Goal: Task Accomplishment & Management: Use online tool/utility

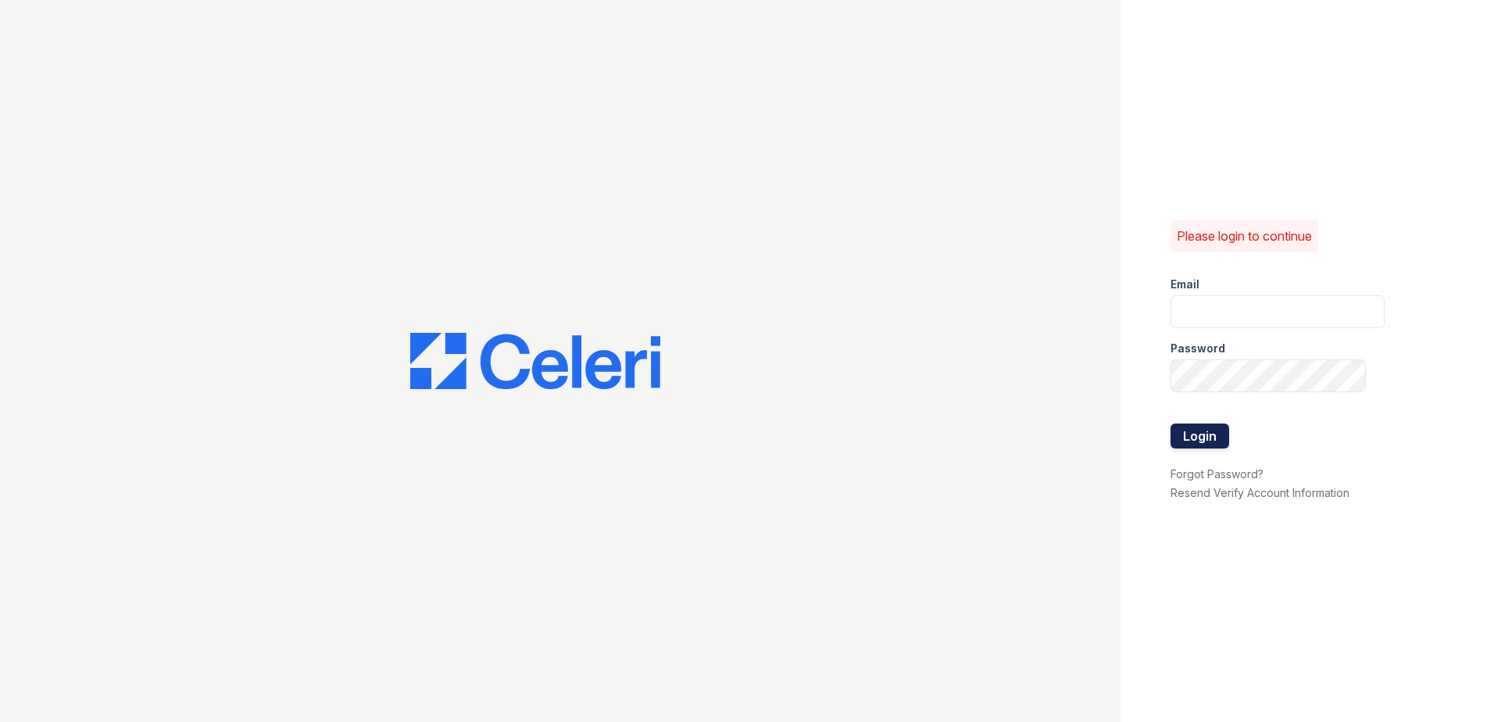
type input "mkarala@trinity-pm.com"
click at [1187, 432] on button "Login" at bounding box center [1200, 436] width 59 height 25
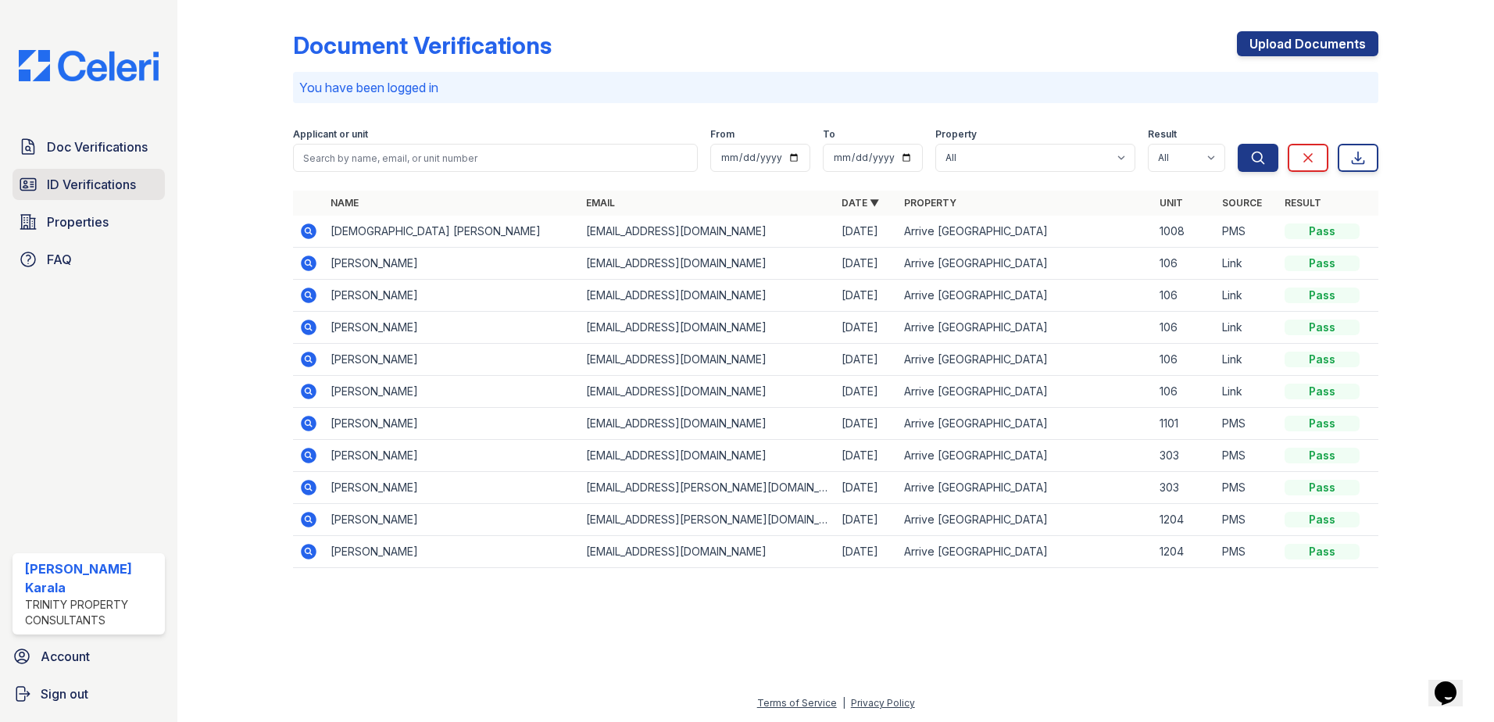
click at [80, 188] on span "ID Verifications" at bounding box center [91, 184] width 89 height 19
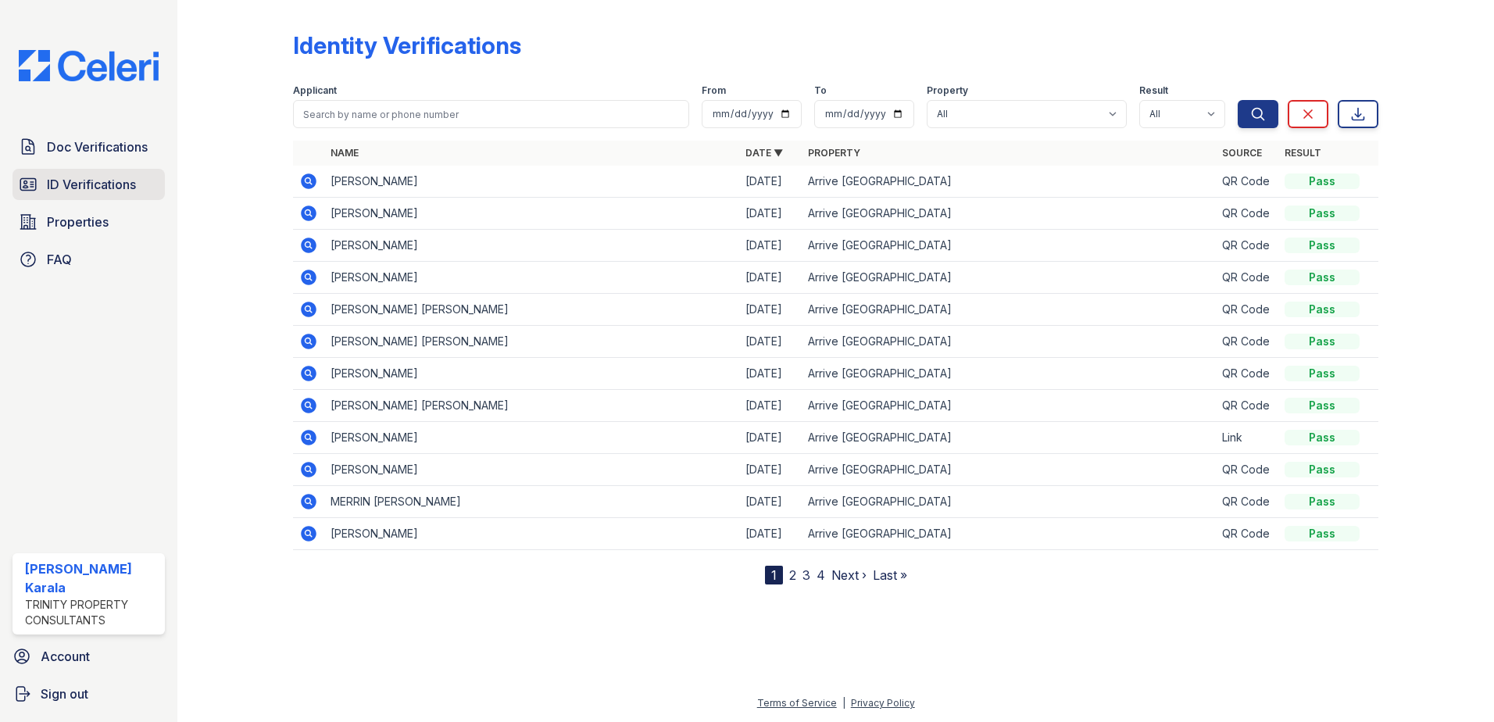
click at [112, 184] on span "ID Verifications" at bounding box center [91, 184] width 89 height 19
click at [119, 190] on span "ID Verifications" at bounding box center [91, 184] width 89 height 19
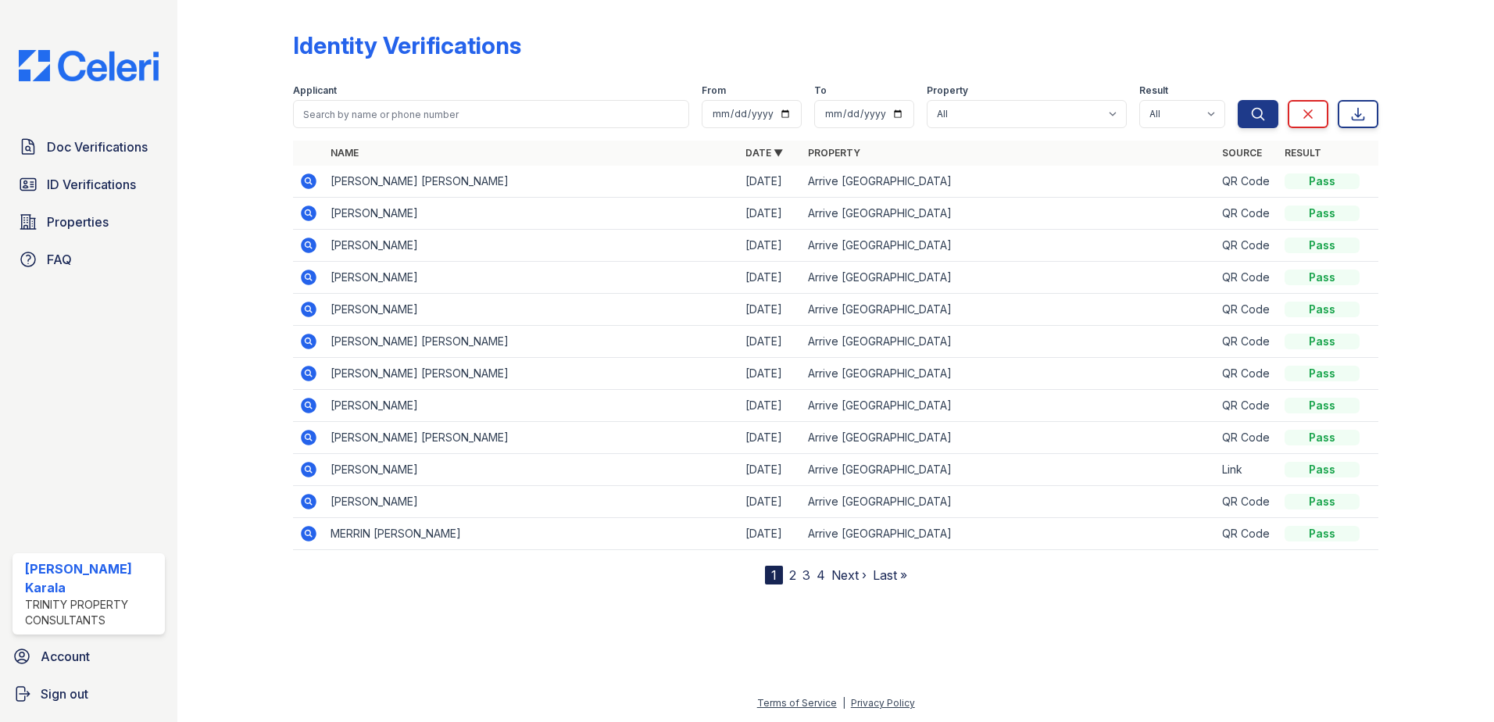
click at [538, 686] on div at bounding box center [835, 652] width 1267 height 84
